Goal: Information Seeking & Learning: Find specific fact

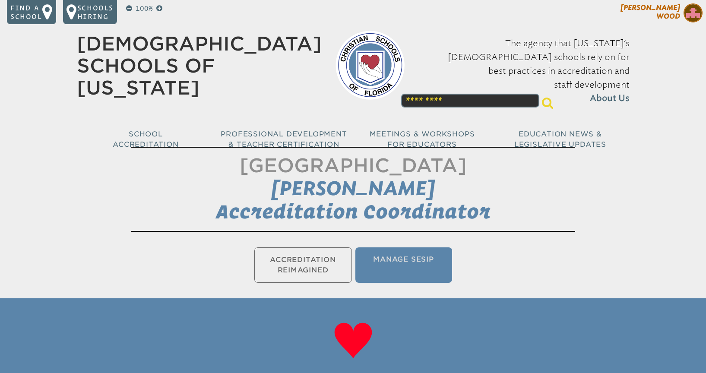
click at [661, 11] on span "[PERSON_NAME]" at bounding box center [651, 11] width 60 height 17
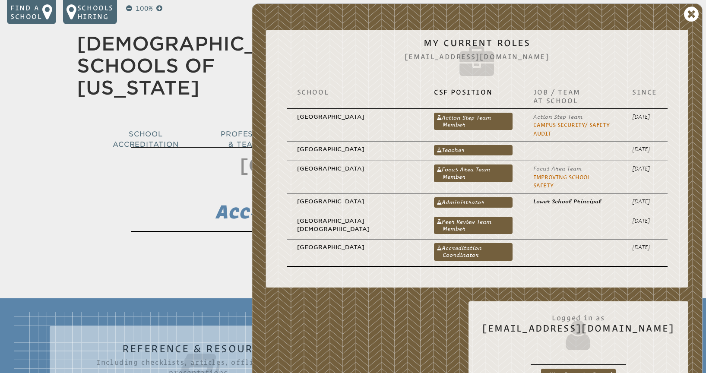
click at [226, 90] on div "[DEMOGRAPHIC_DATA] Schools of [US_STATE]" at bounding box center [199, 66] width 245 height 91
click at [616, 369] on link "View inservice record" at bounding box center [578, 375] width 75 height 12
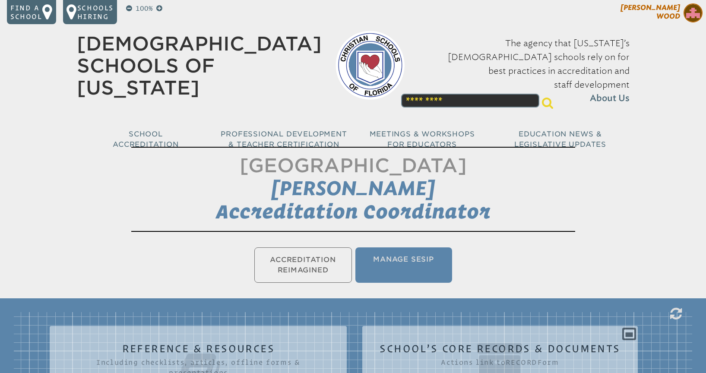
click at [671, 13] on span "[PERSON_NAME]" at bounding box center [651, 11] width 60 height 17
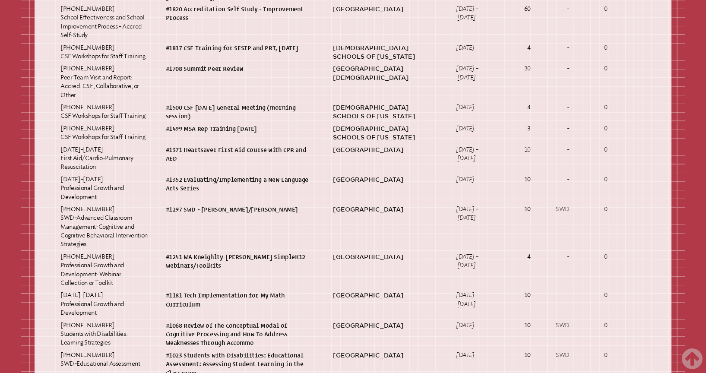
scroll to position [2115, 0]
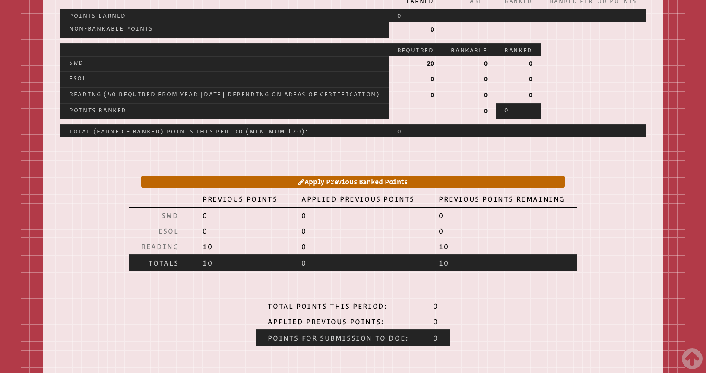
scroll to position [593, 0]
